Goal: Transaction & Acquisition: Purchase product/service

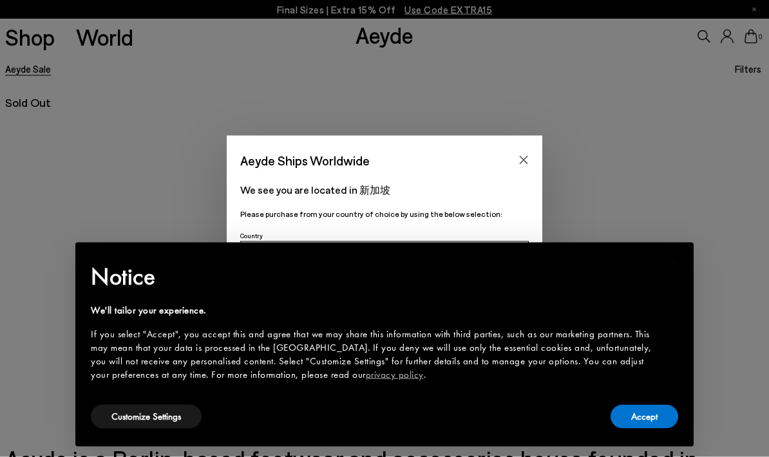
scroll to position [59, 0]
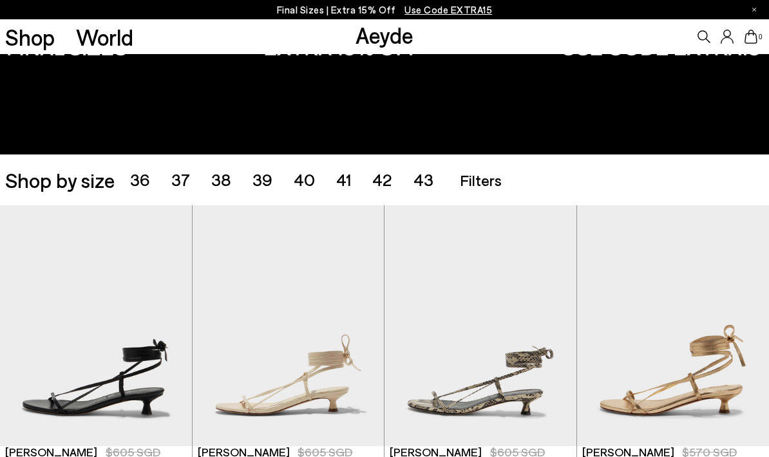
scroll to position [122, 0]
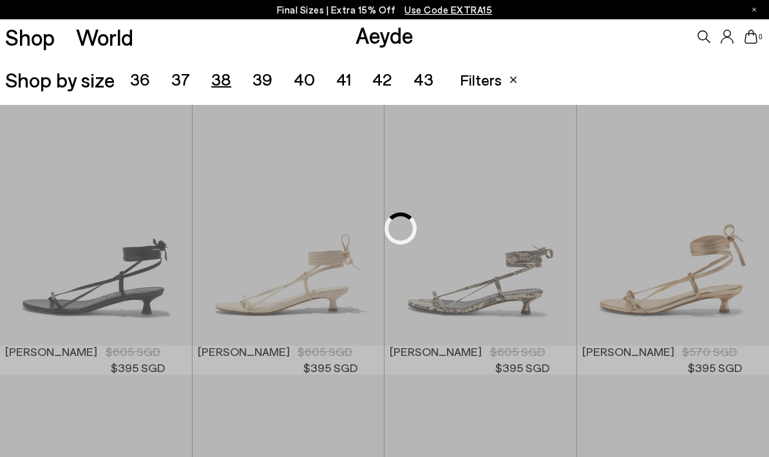
scroll to position [266, 0]
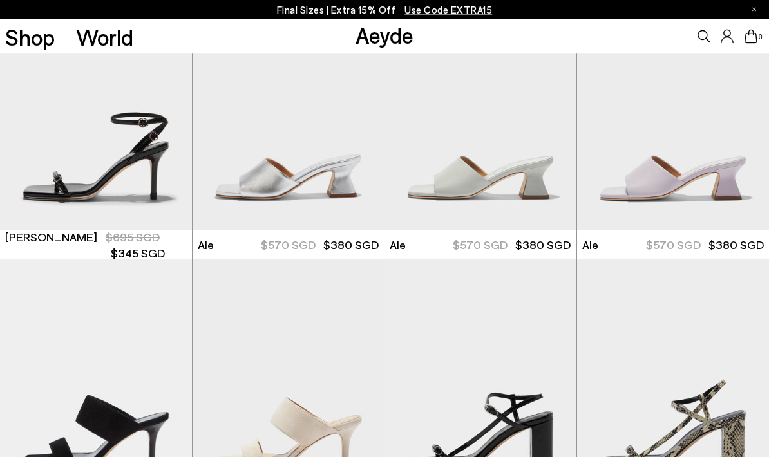
scroll to position [1679, 0]
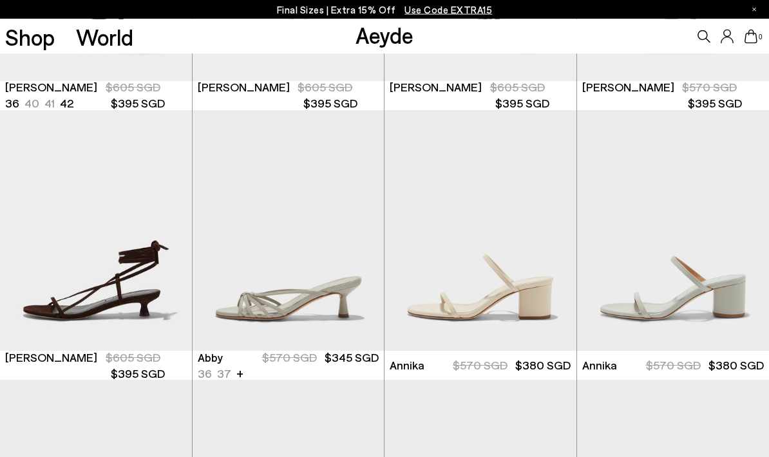
scroll to position [530, 0]
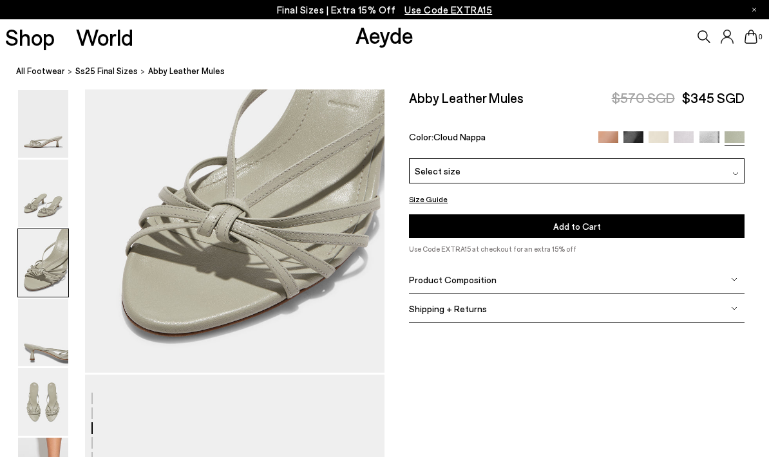
scroll to position [1083, 0]
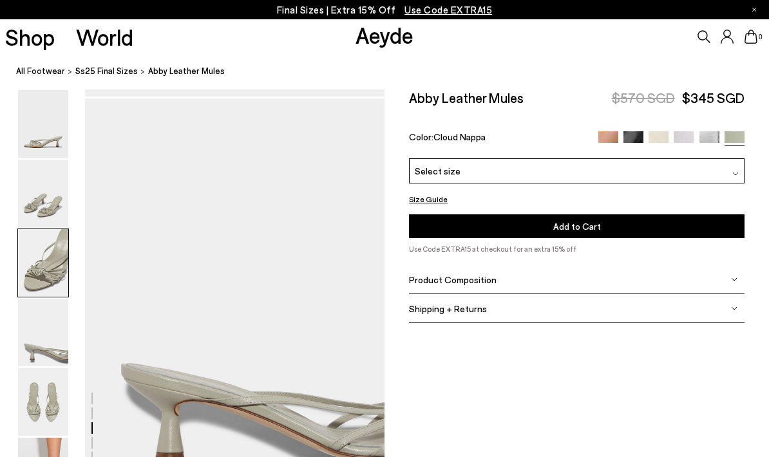
click at [55, 39] on div "Shop World" at bounding box center [66, 36] width 133 height 35
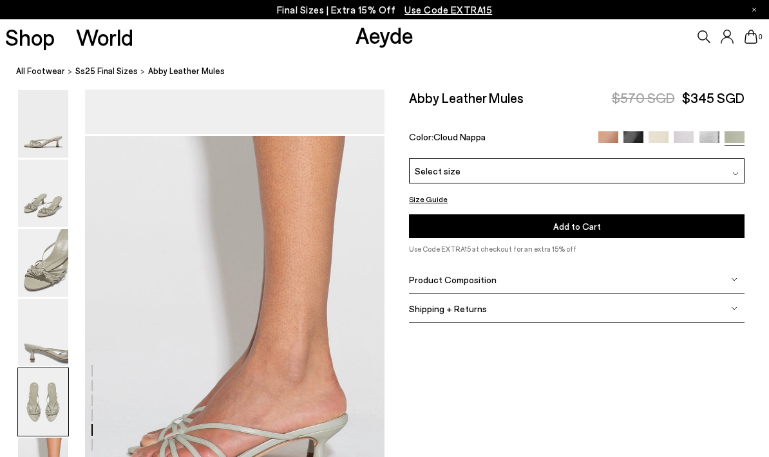
scroll to position [1937, 0]
